Goal: Transaction & Acquisition: Obtain resource

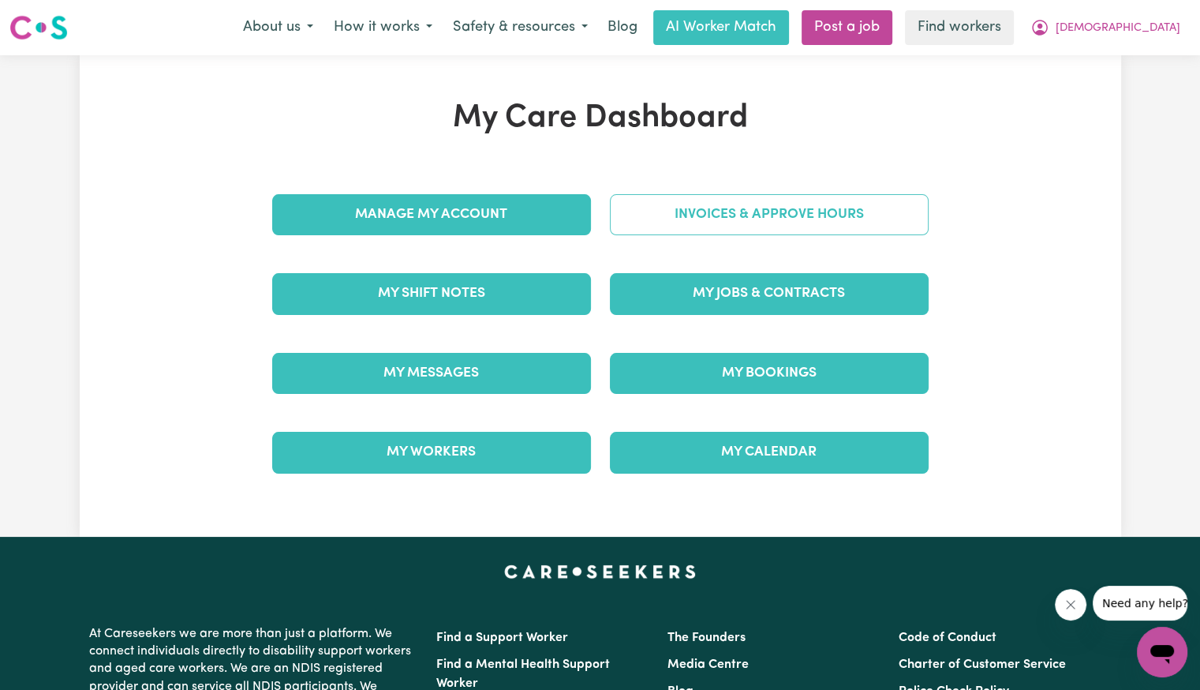
click at [756, 215] on link "Invoices & Approve Hours" at bounding box center [769, 214] width 319 height 41
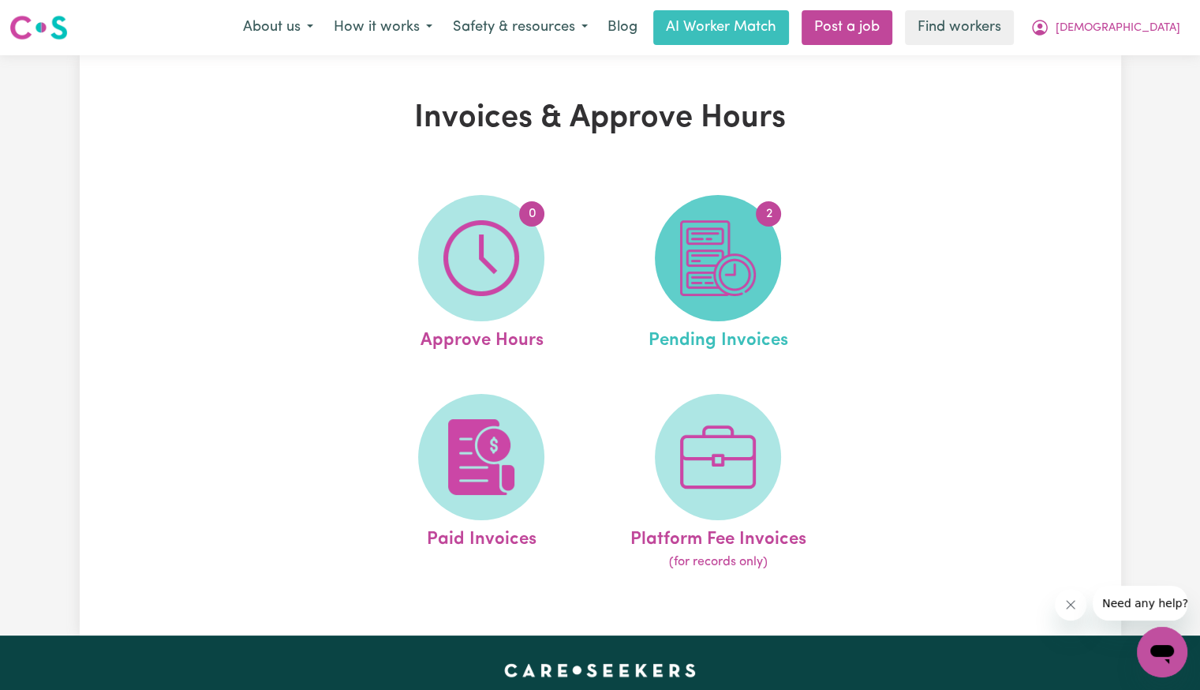
click at [756, 241] on span "2" at bounding box center [718, 258] width 126 height 126
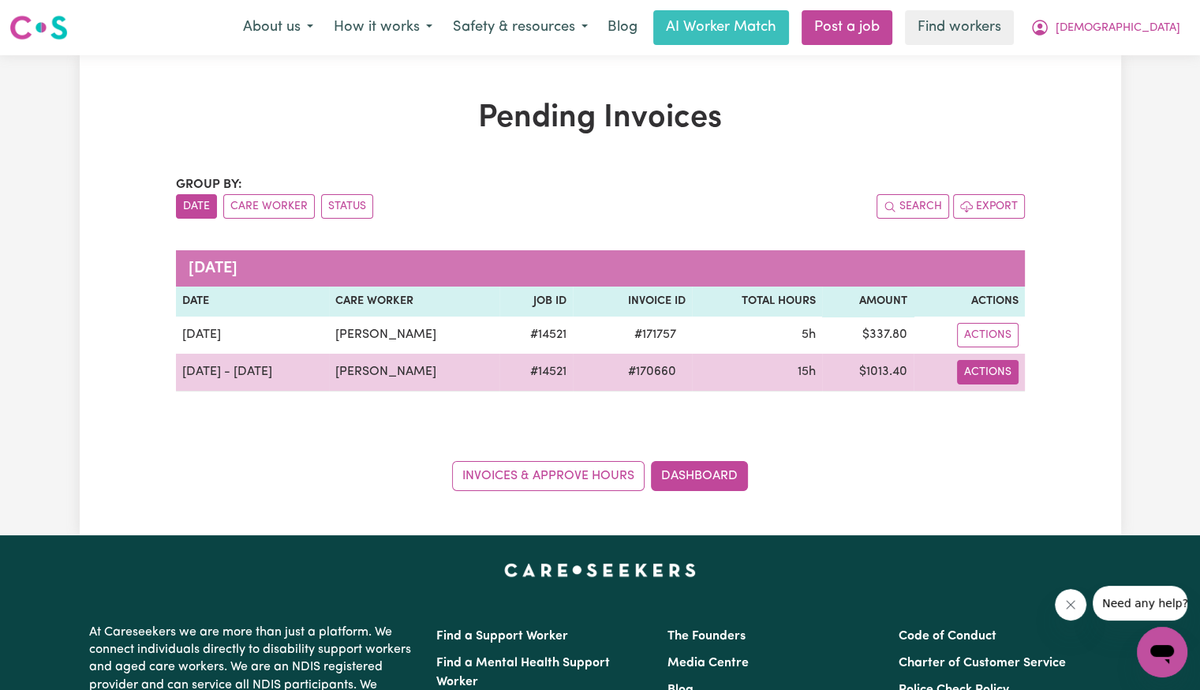
click at [995, 376] on button "Actions" at bounding box center [988, 372] width 62 height 24
click at [1001, 410] on link "Download Invoice" at bounding box center [1032, 408] width 144 height 32
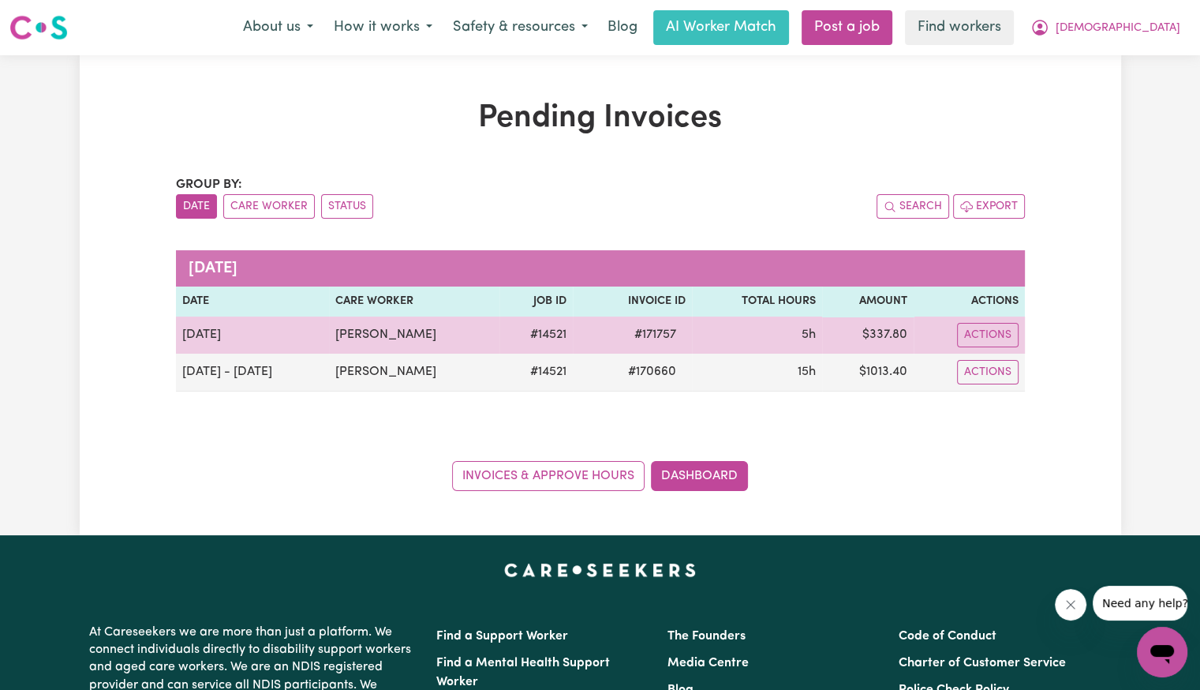
click at [974, 344] on button "Actions" at bounding box center [988, 335] width 62 height 24
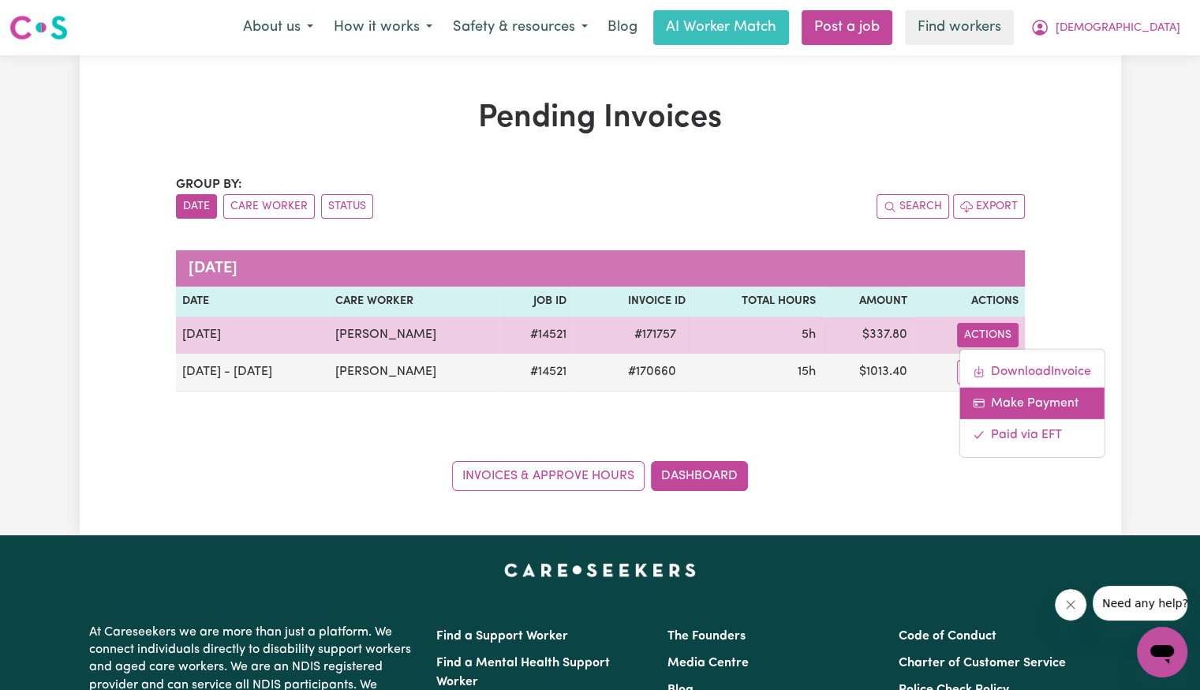
click at [990, 392] on link "Make Payment" at bounding box center [1032, 403] width 144 height 32
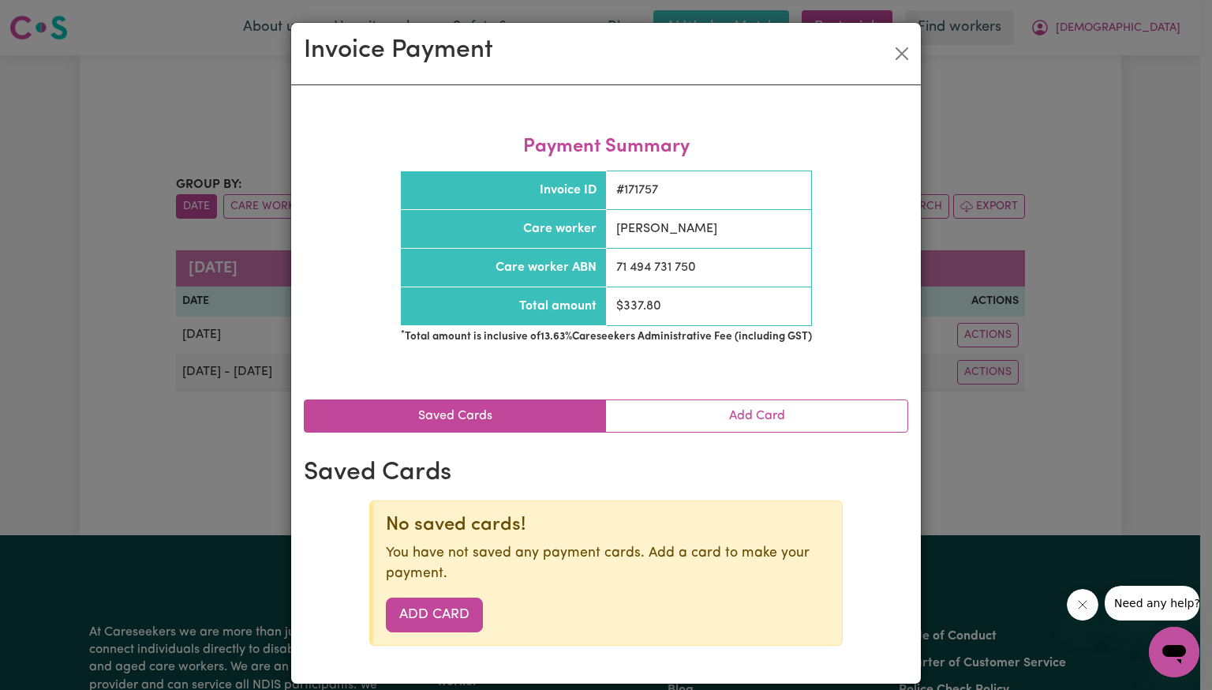
drag, startPoint x: 990, startPoint y: 390, endPoint x: 920, endPoint y: 337, distance: 87.9
click at [987, 384] on div "Invoice Payment Payment Summary Invoice ID # 171757 Care worker [PERSON_NAME] C…" at bounding box center [606, 345] width 1212 height 690
click at [900, 52] on button "Close" at bounding box center [901, 53] width 25 height 25
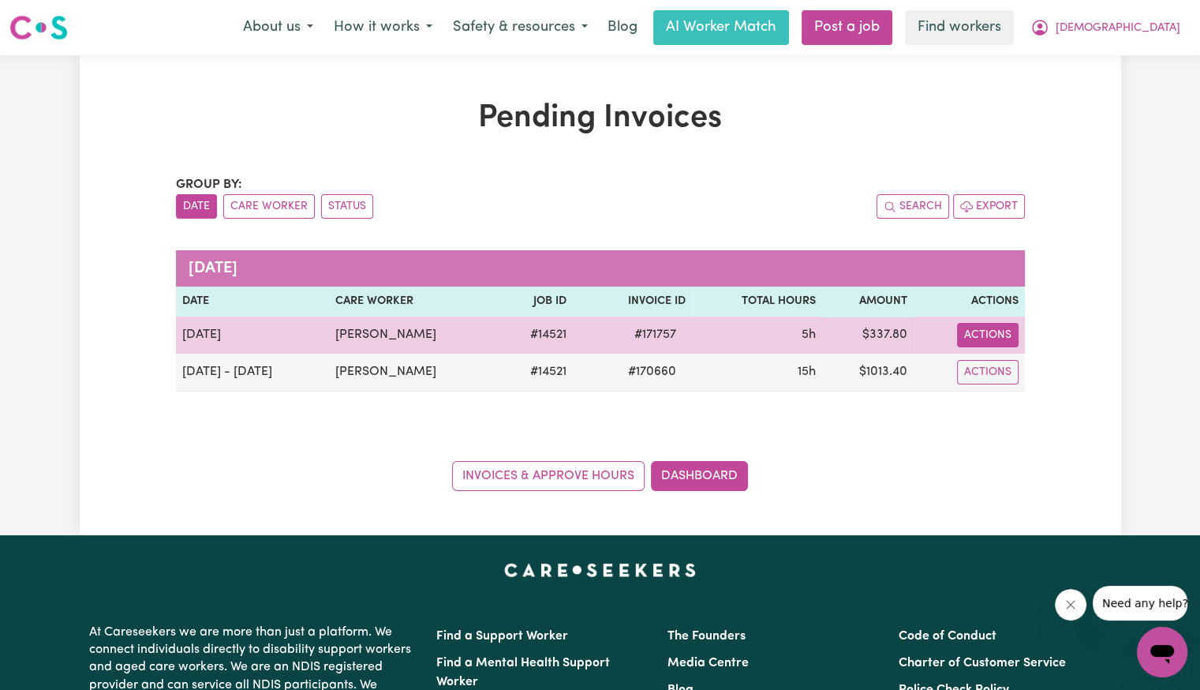
click at [998, 330] on button "Actions" at bounding box center [988, 335] width 62 height 24
click at [1009, 363] on link "Download Invoice" at bounding box center [1032, 371] width 144 height 32
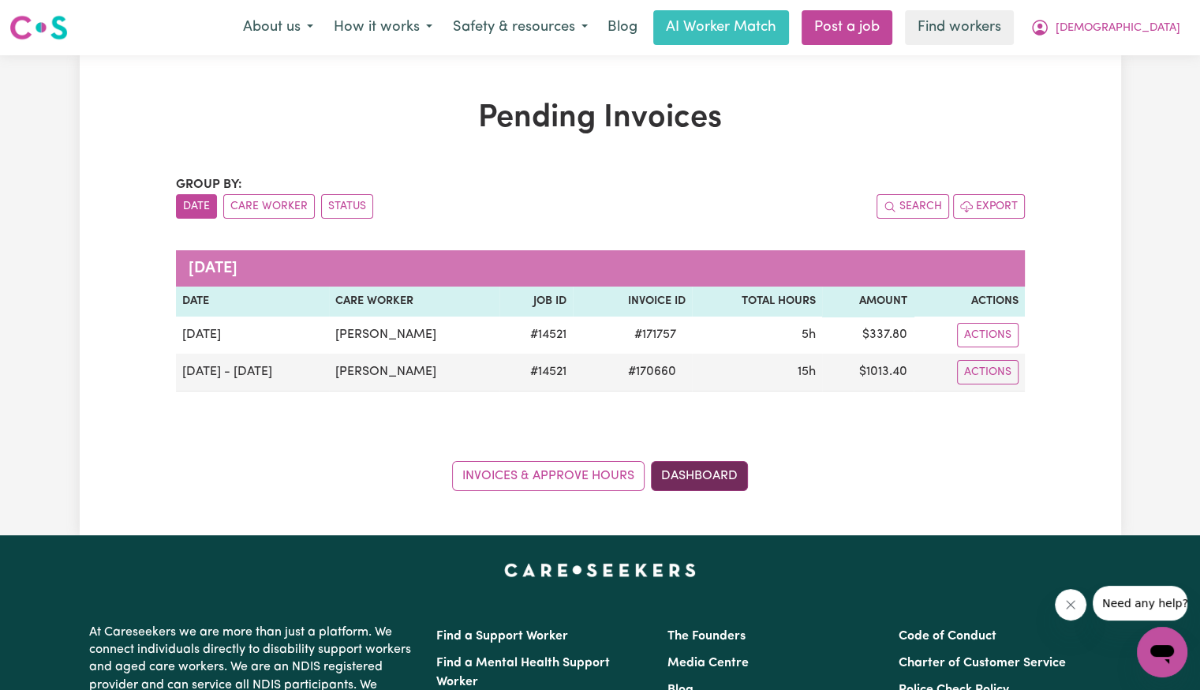
click at [702, 479] on link "Dashboard" at bounding box center [699, 476] width 97 height 30
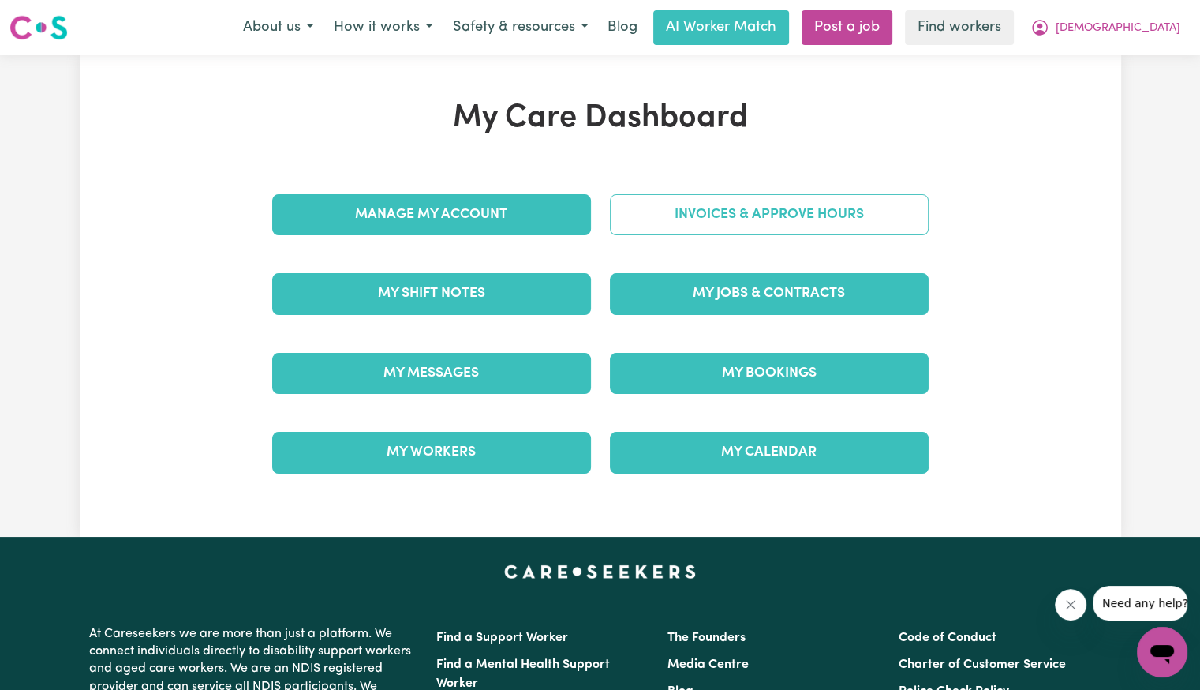
click at [747, 202] on link "Invoices & Approve Hours" at bounding box center [769, 214] width 319 height 41
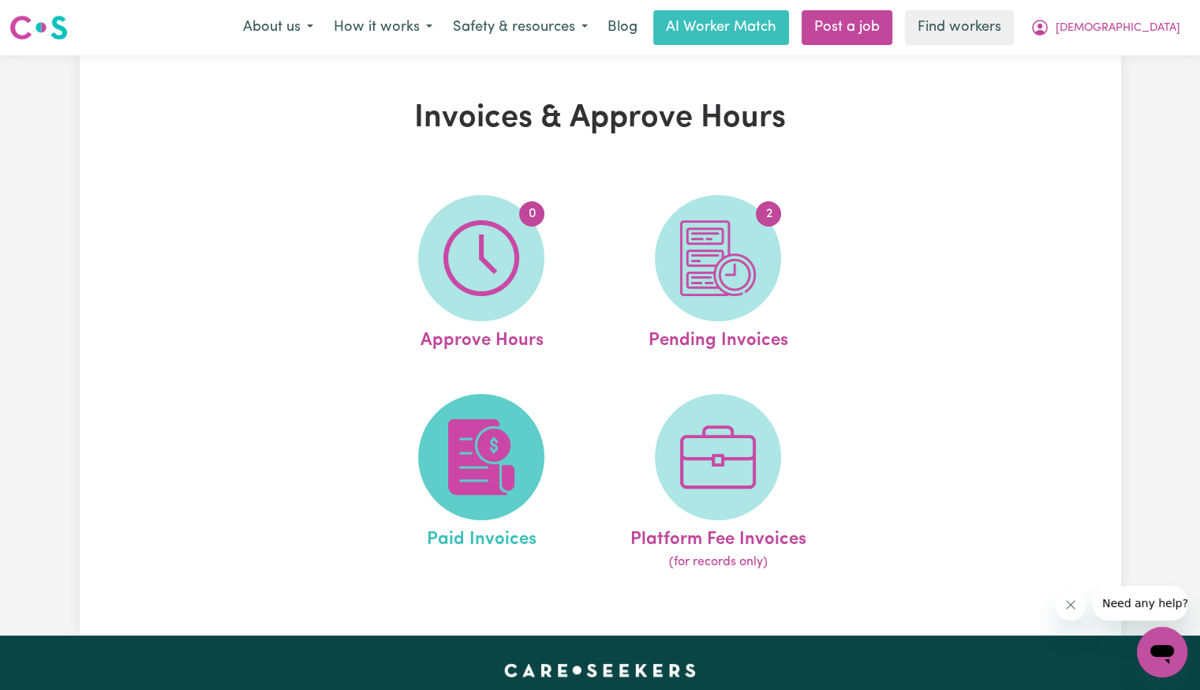
click at [496, 433] on img at bounding box center [482, 457] width 76 height 76
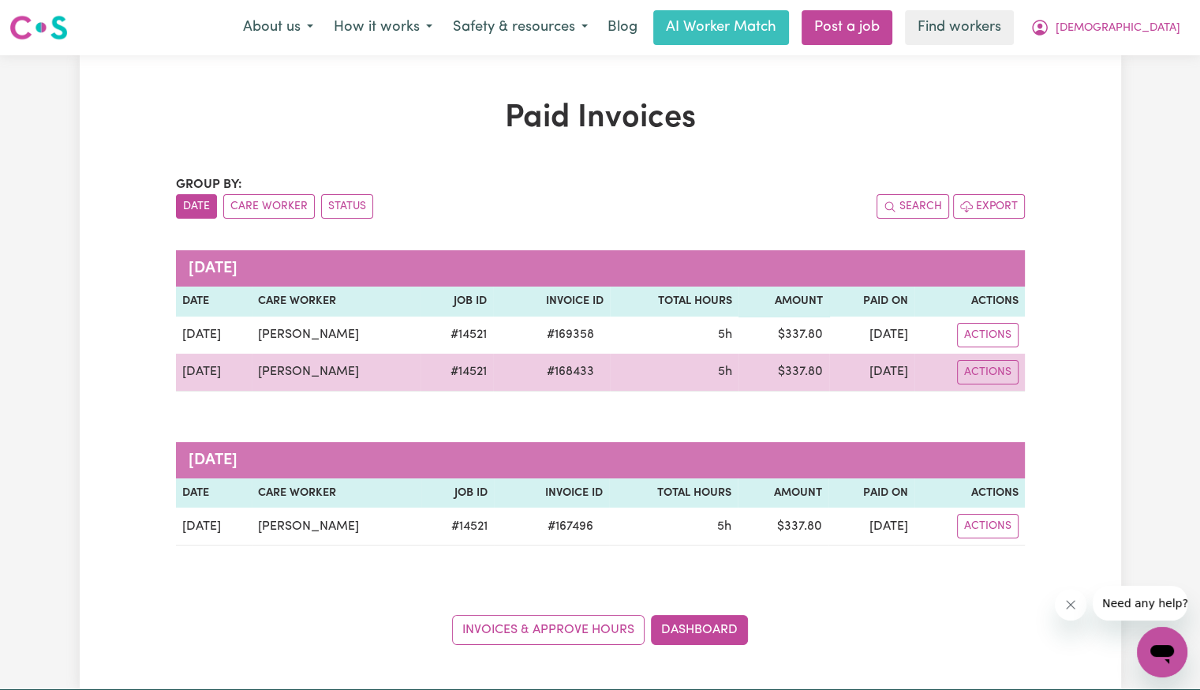
click at [555, 369] on span "# 168433" at bounding box center [570, 371] width 66 height 19
click at [554, 370] on span "# 168433" at bounding box center [570, 371] width 66 height 19
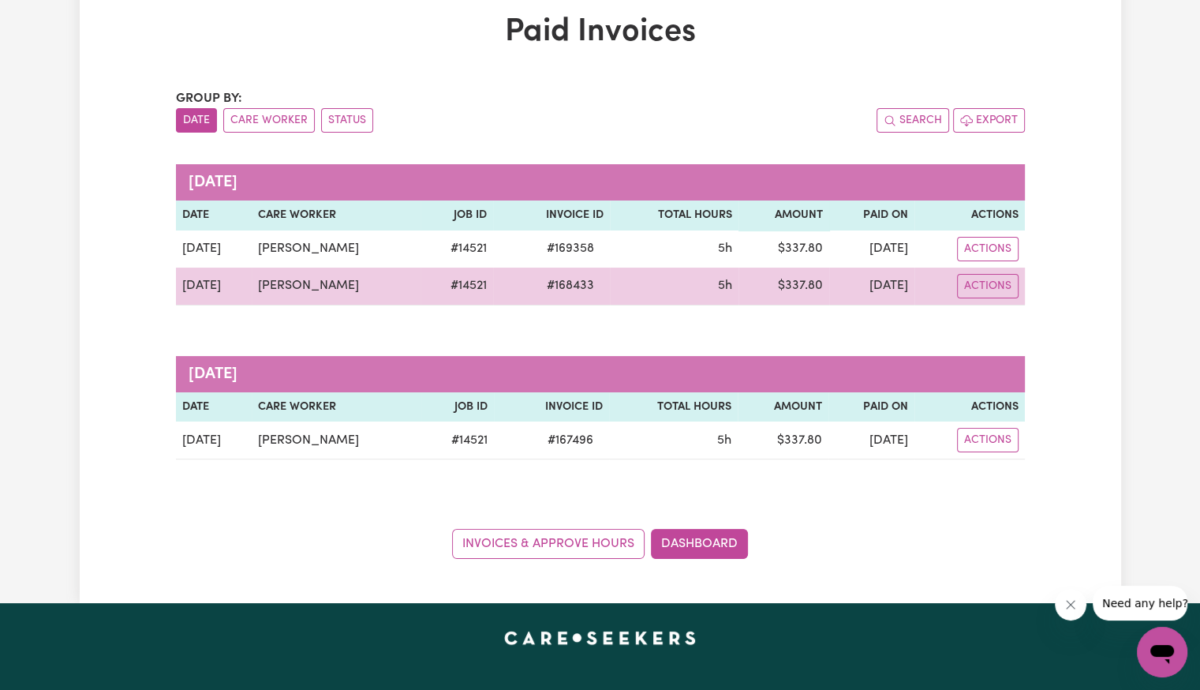
scroll to position [237, 0]
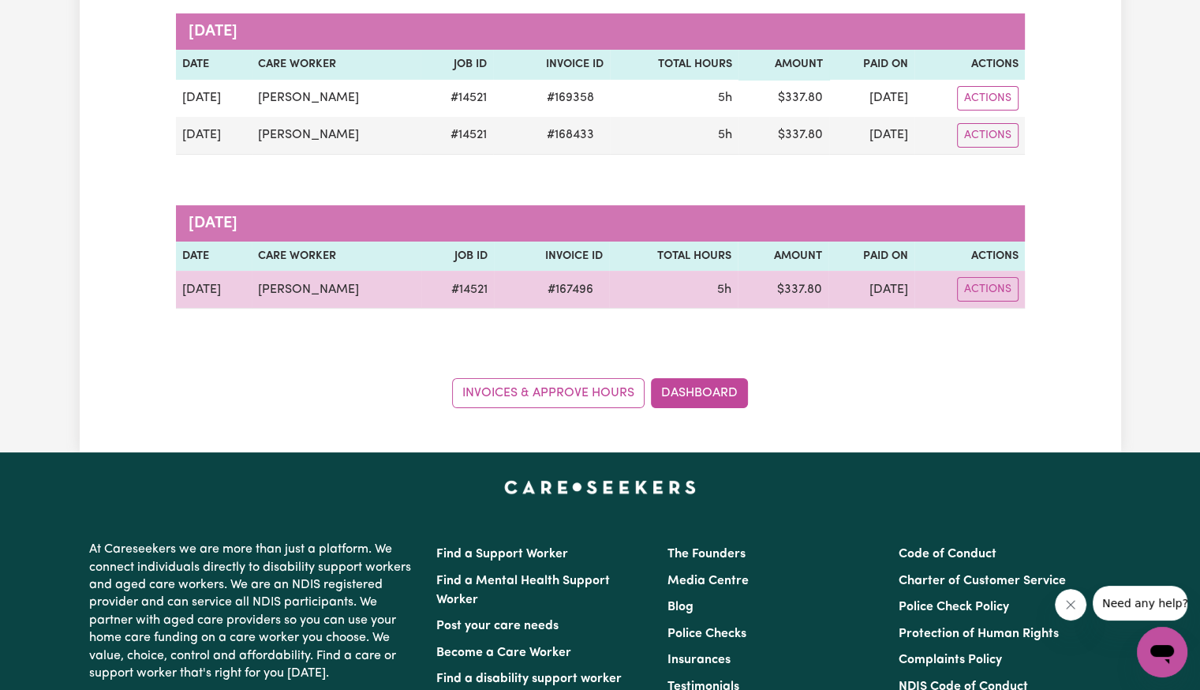
click at [575, 289] on span "# 167496" at bounding box center [570, 289] width 65 height 19
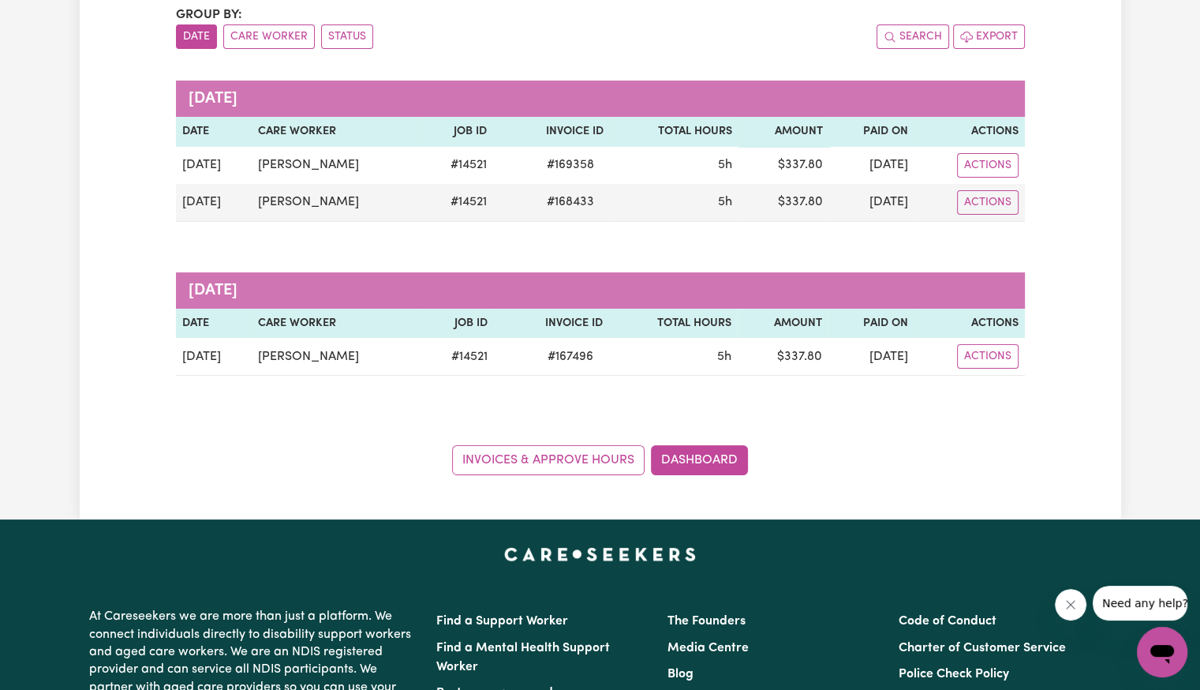
scroll to position [79, 0]
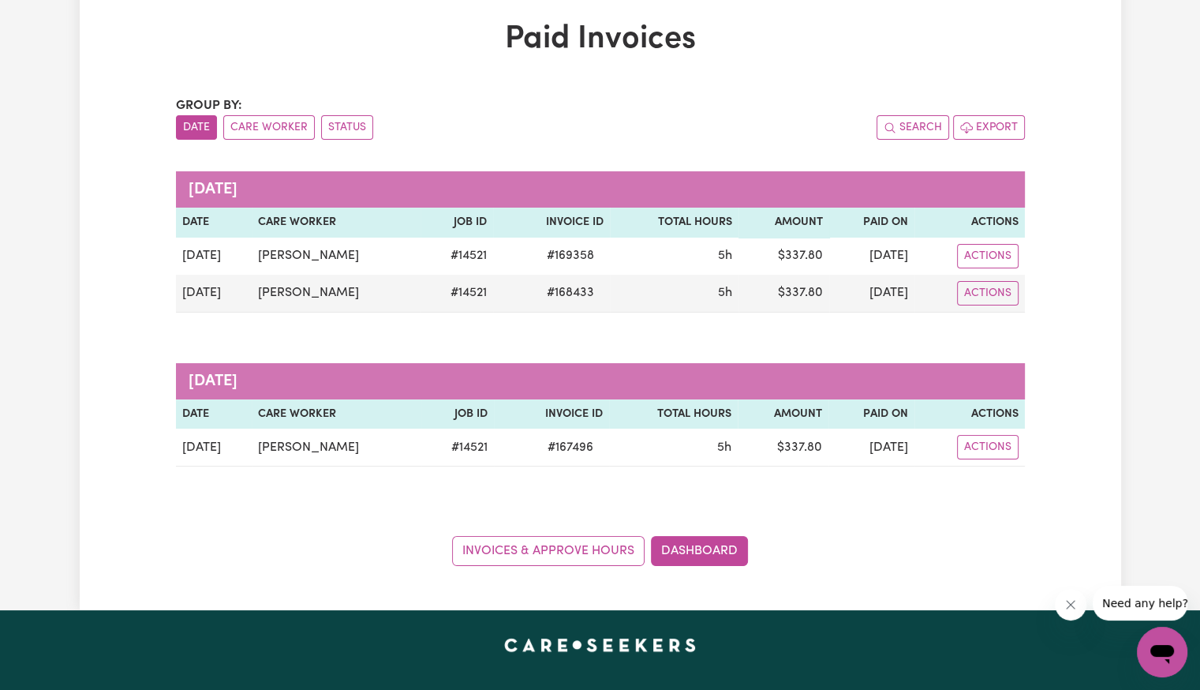
click at [579, 327] on div "Group by: Date Care Worker Status Search Export [DATE] Date Care Worker Job ID …" at bounding box center [600, 331] width 849 height 470
click at [534, 511] on div "Group by: Date Care Worker Status Search Export [DATE] Date Care Worker Job ID …" at bounding box center [600, 331] width 849 height 470
click at [706, 557] on link "Dashboard" at bounding box center [699, 551] width 97 height 30
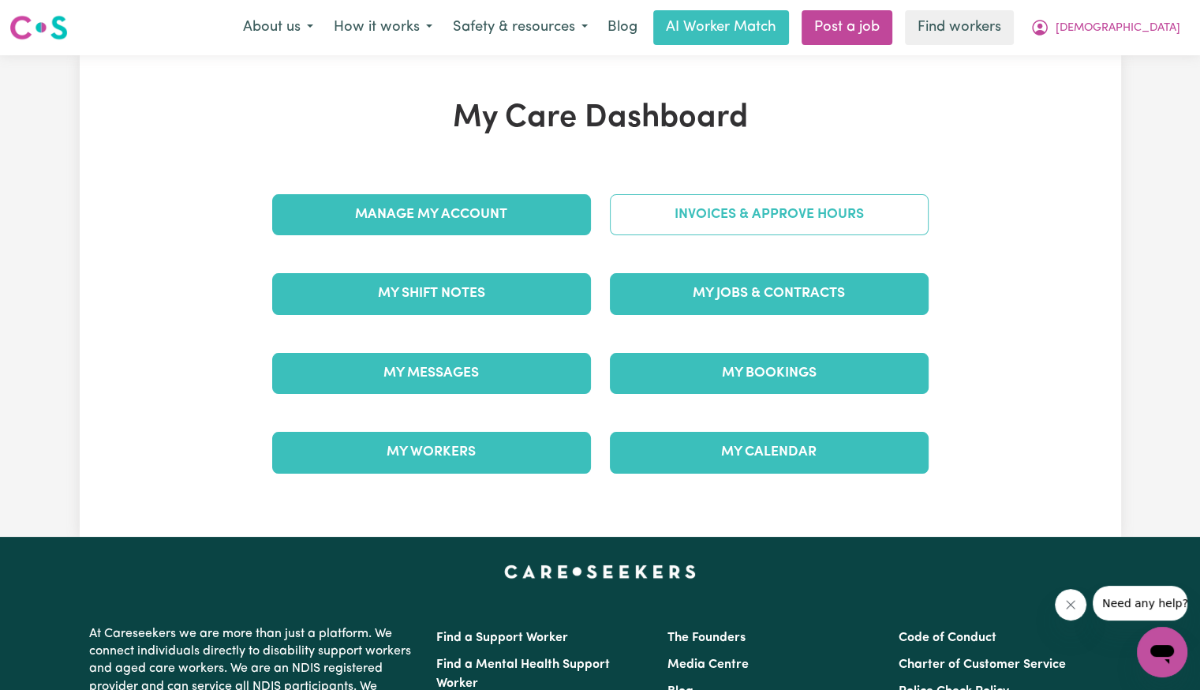
click at [757, 215] on link "Invoices & Approve Hours" at bounding box center [769, 214] width 319 height 41
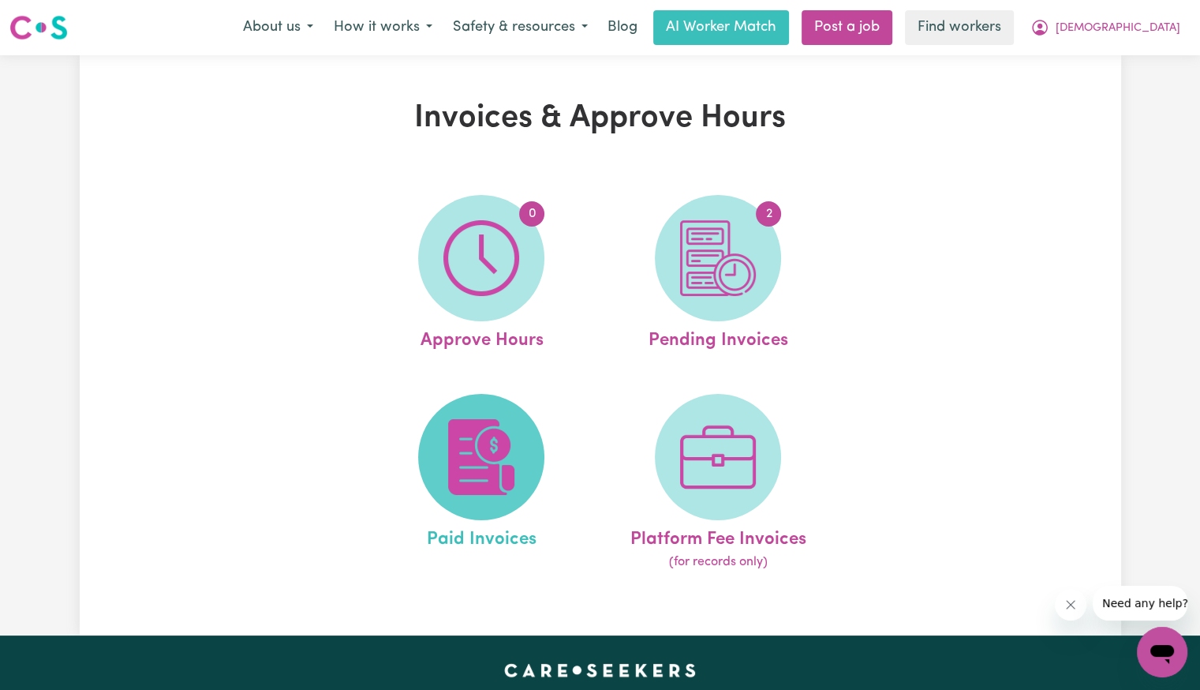
click at [515, 444] on img at bounding box center [482, 457] width 76 height 76
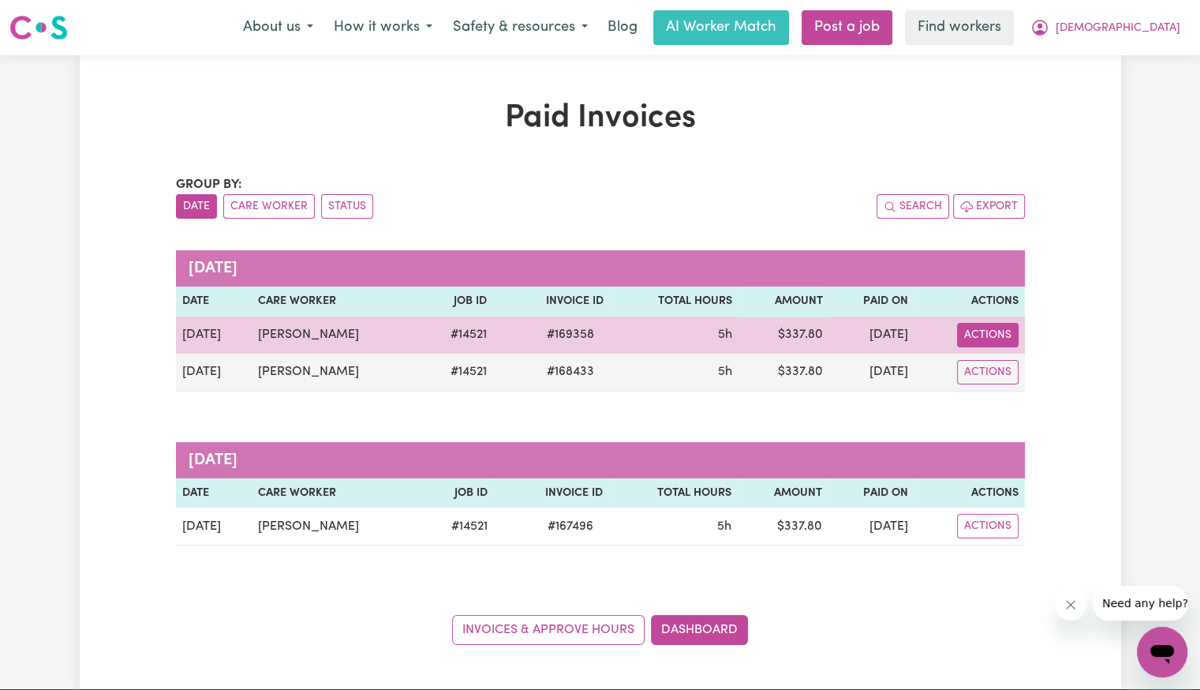
click at [973, 333] on button "Actions" at bounding box center [988, 335] width 62 height 24
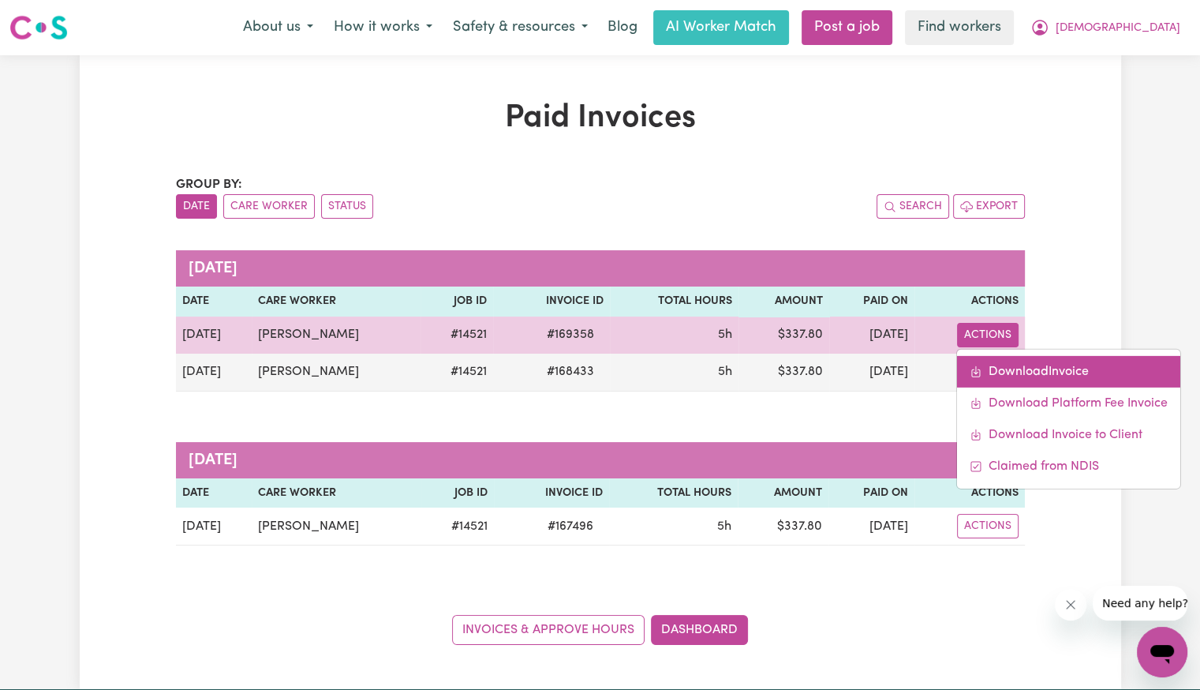
click at [975, 355] on link "Download Invoice" at bounding box center [1068, 371] width 223 height 32
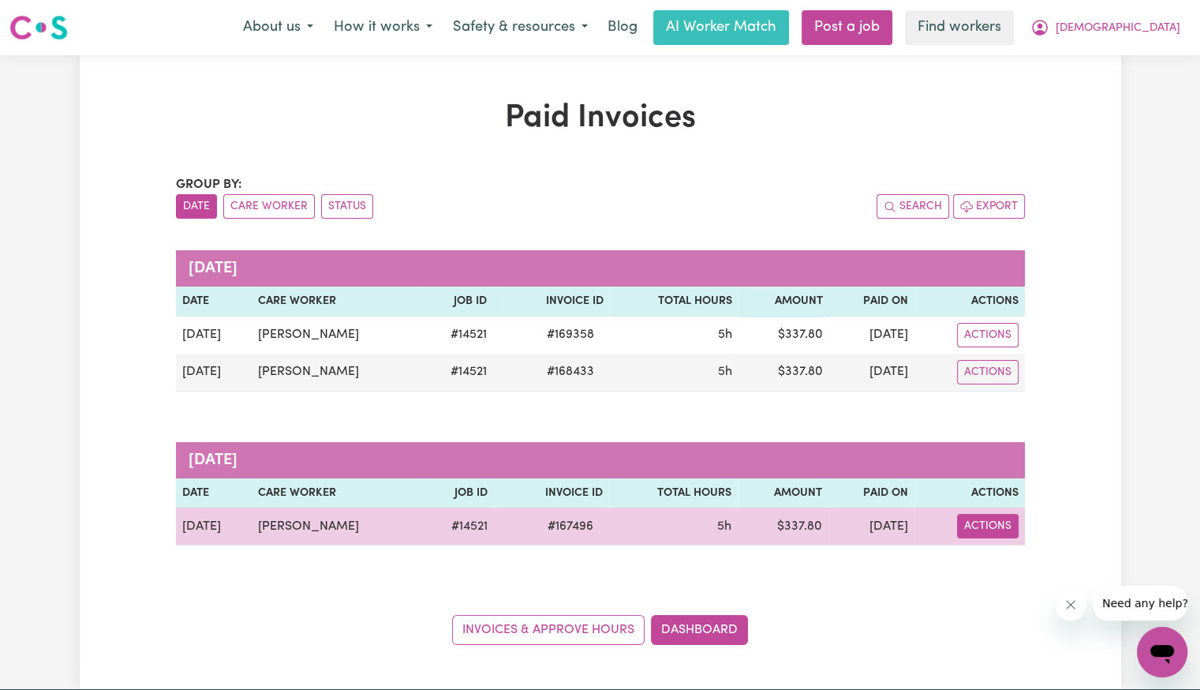
click at [994, 528] on button "Actions" at bounding box center [988, 526] width 62 height 24
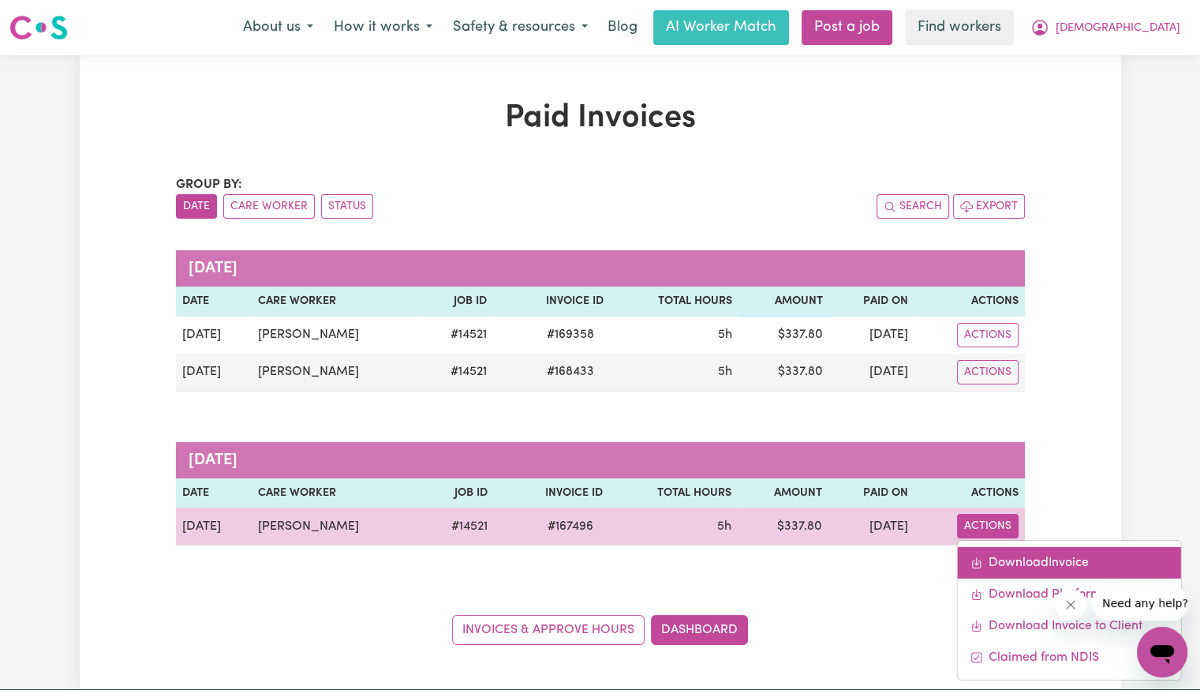
click at [1003, 553] on link "Download Invoice" at bounding box center [1068, 563] width 223 height 32
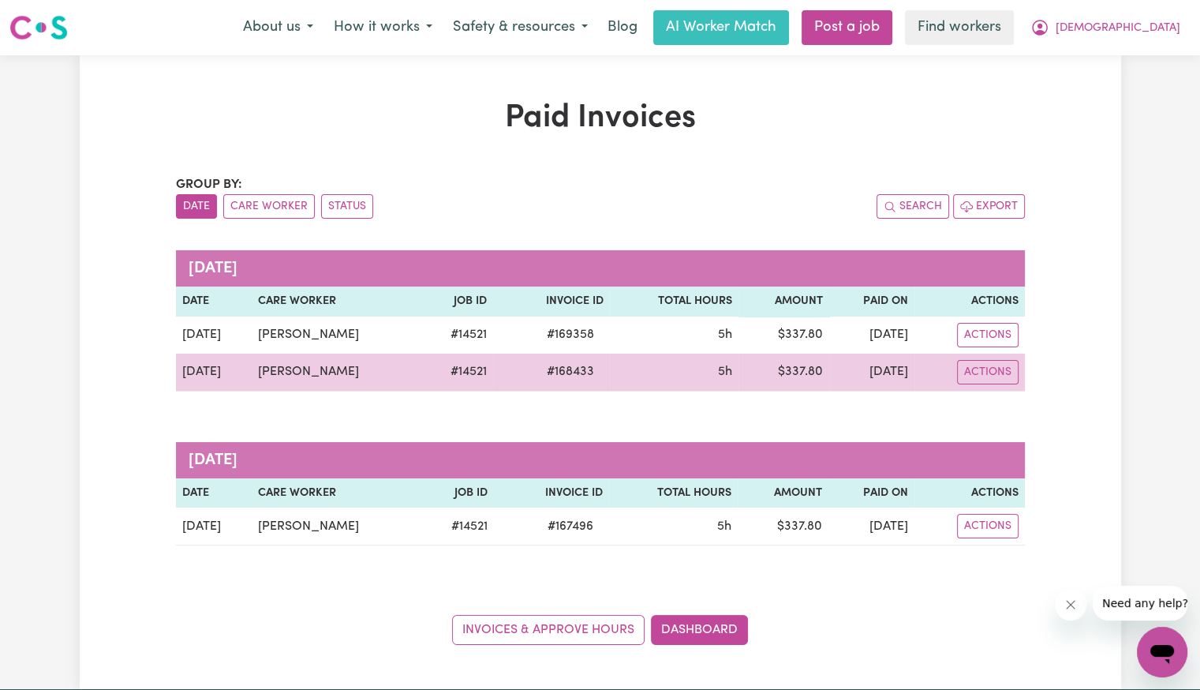
click at [537, 376] on span "# 168433" at bounding box center [570, 371] width 66 height 19
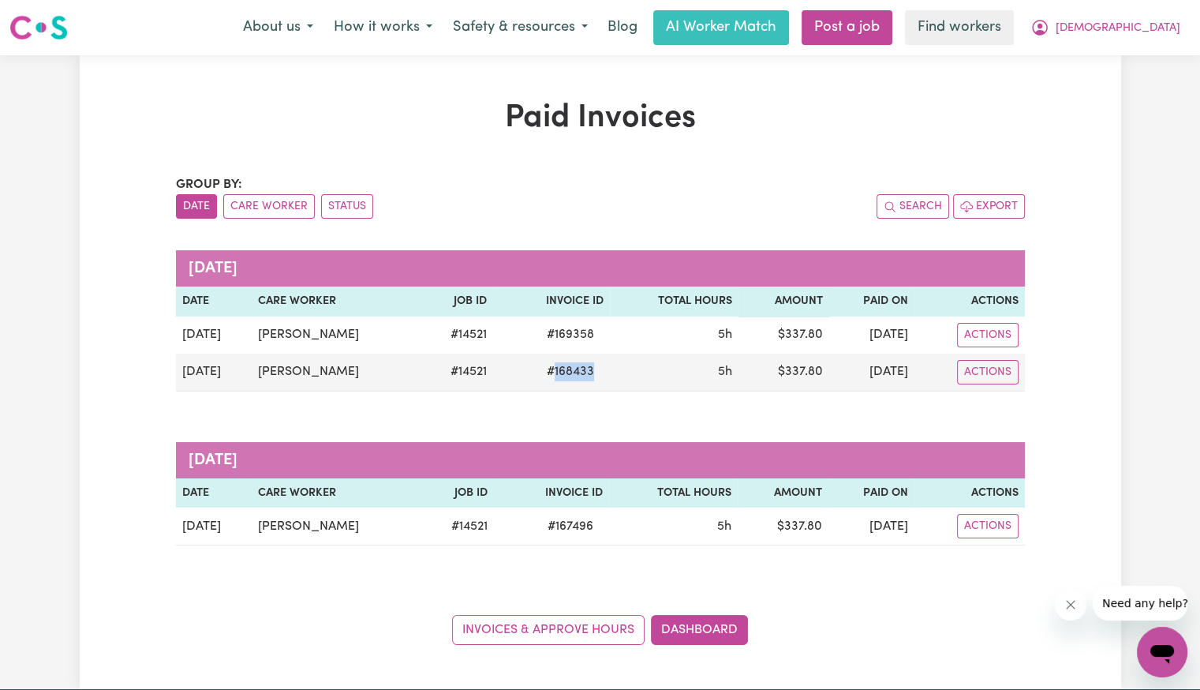
copy span "168433"
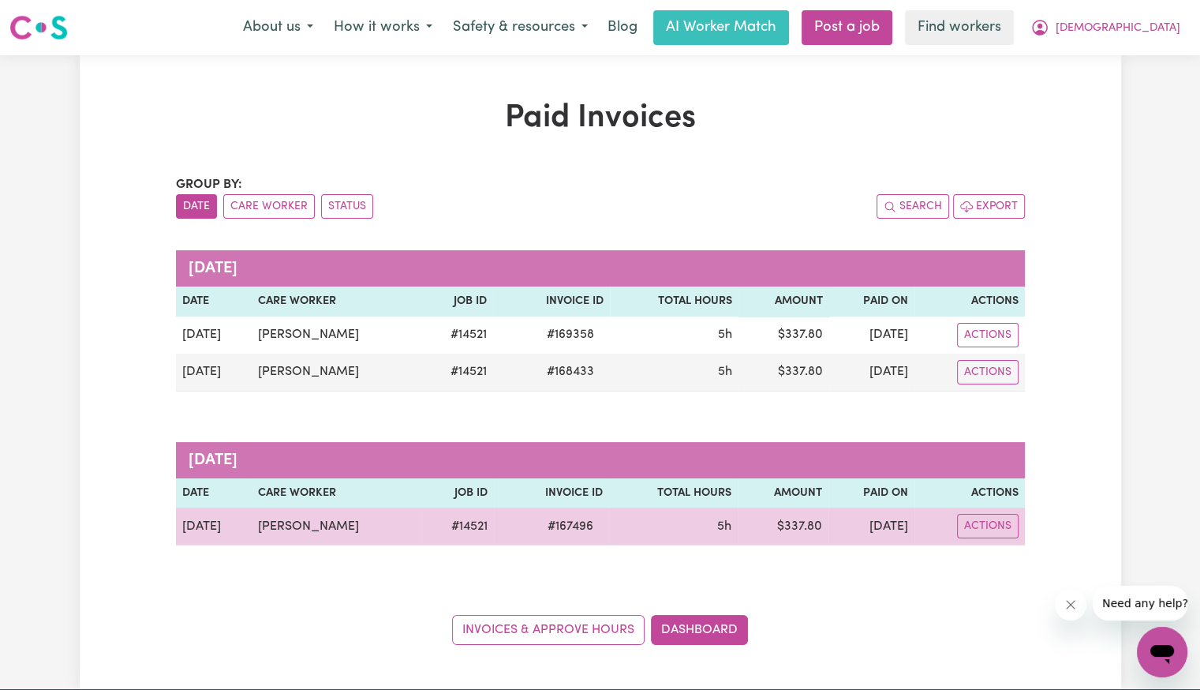
click at [562, 528] on span "# 167496" at bounding box center [570, 526] width 65 height 19
copy span "167496"
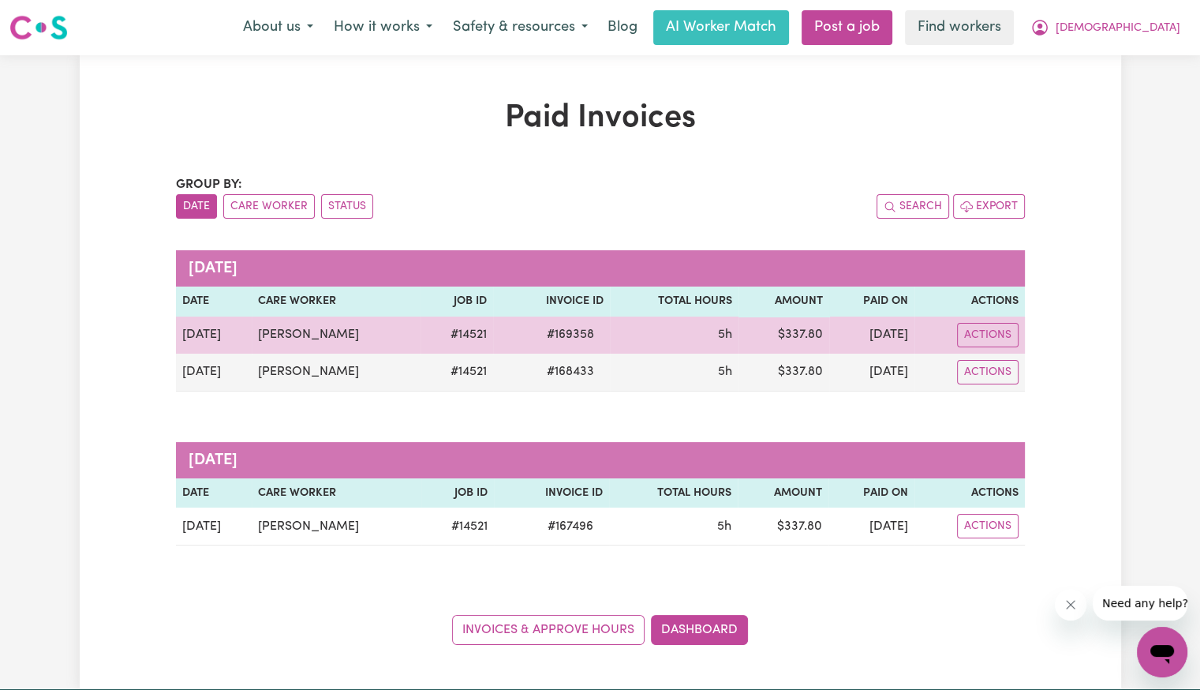
click at [550, 335] on span "# 169358" at bounding box center [570, 334] width 66 height 19
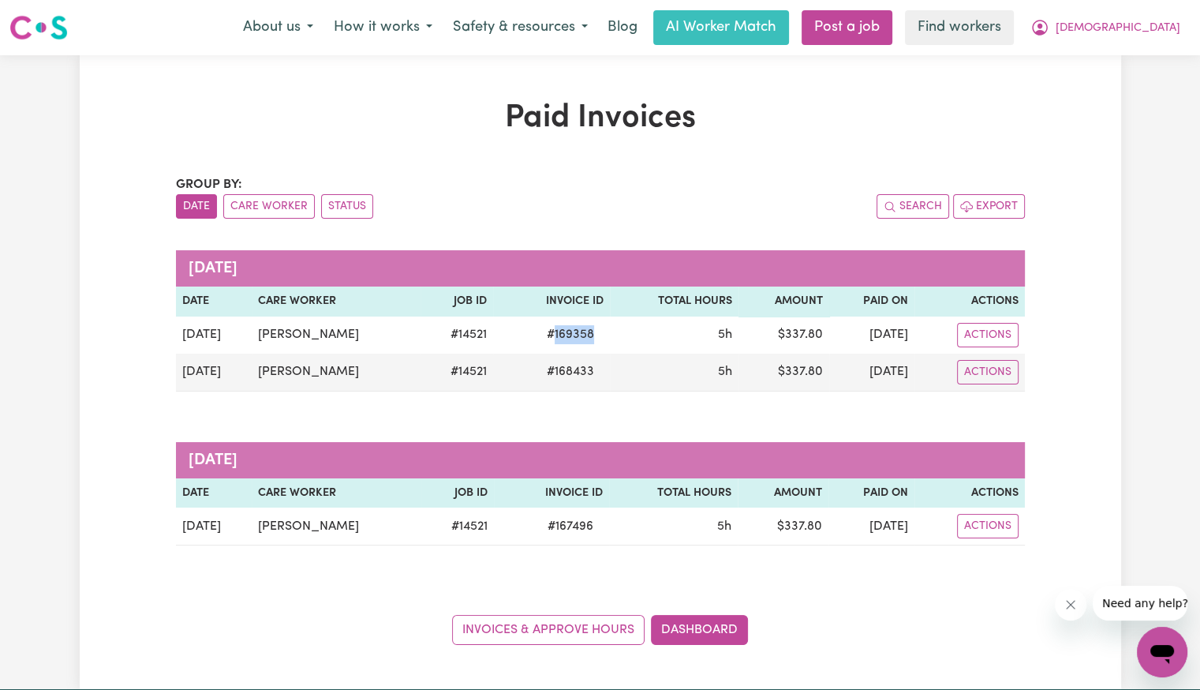
copy span "169358"
